Goal: Navigation & Orientation: Find specific page/section

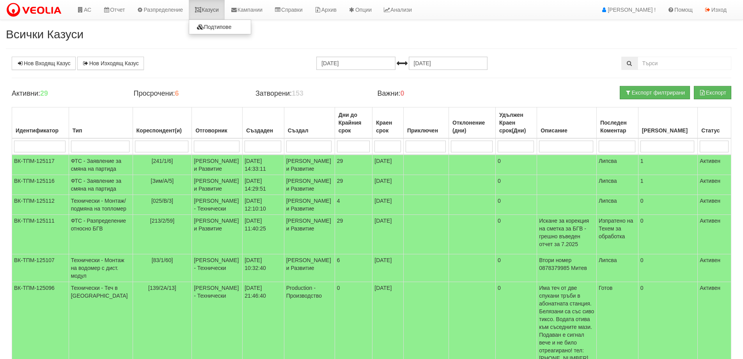
click at [216, 5] on link "Казуси" at bounding box center [207, 10] width 36 height 20
click at [210, 12] on link "Казуси" at bounding box center [207, 10] width 36 height 20
drag, startPoint x: 218, startPoint y: 11, endPoint x: 256, endPoint y: 40, distance: 47.9
click at [218, 11] on link "Казуси" at bounding box center [207, 10] width 36 height 20
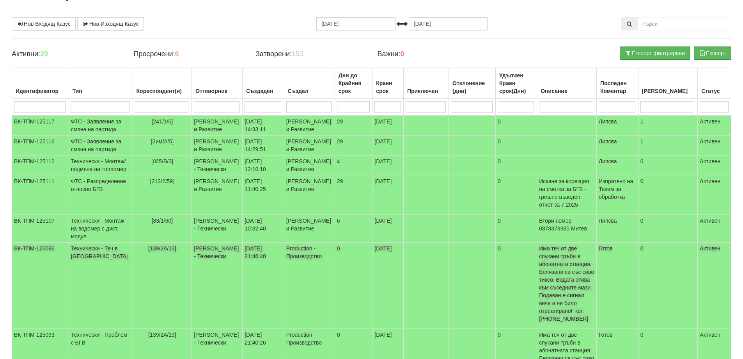
scroll to position [39, 0]
